Goal: Task Accomplishment & Management: Manage account settings

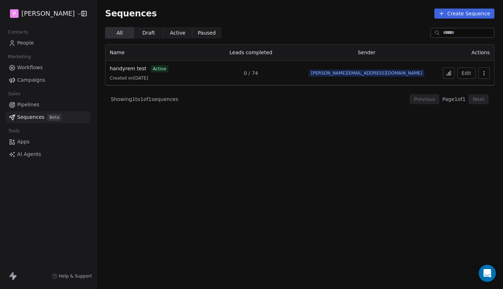
click at [451, 77] on button at bounding box center [448, 73] width 11 height 11
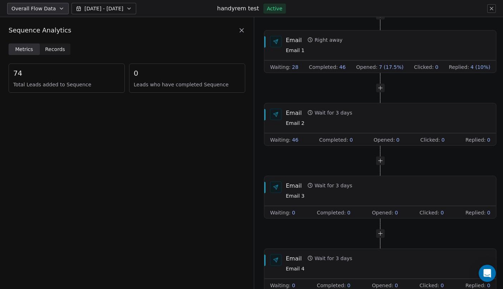
click at [492, 9] on icon at bounding box center [491, 8] width 3 height 3
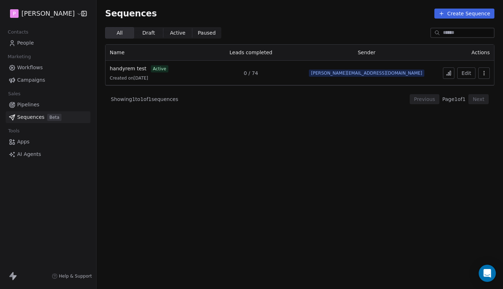
click at [448, 76] on button at bounding box center [448, 73] width 11 height 11
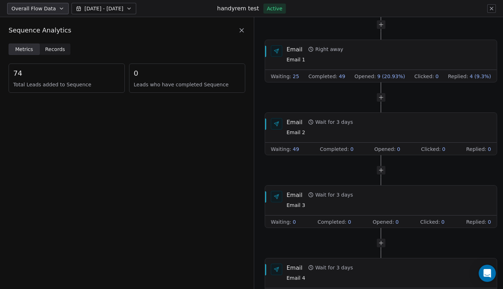
click at [241, 29] on icon at bounding box center [242, 31] width 4 height 4
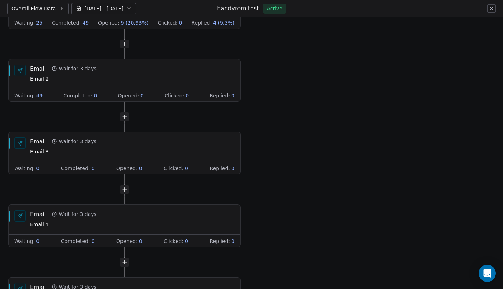
click at [488, 11] on button at bounding box center [491, 8] width 9 height 9
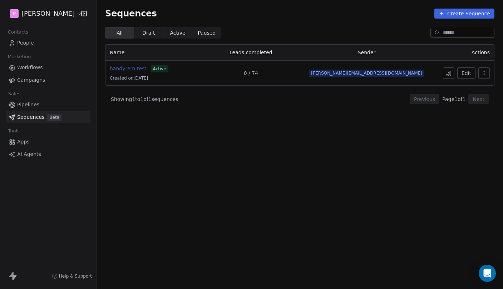
click at [129, 70] on span "handyrem test" at bounding box center [128, 69] width 37 height 6
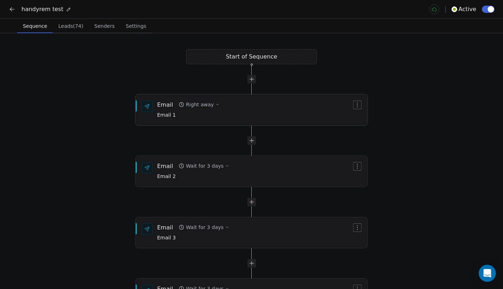
click at [242, 108] on div "Email Right away Email 1" at bounding box center [254, 110] width 194 height 19
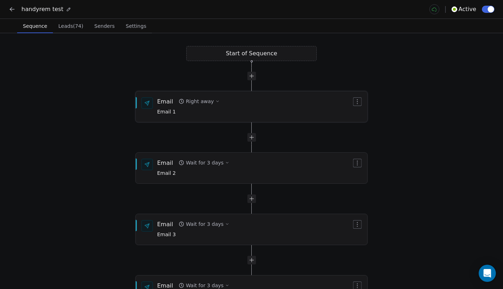
click at [254, 109] on div "Email Right away Email 1" at bounding box center [254, 107] width 194 height 19
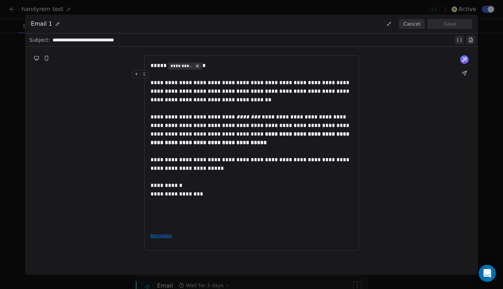
click at [412, 28] on button "Cancel" at bounding box center [411, 24] width 25 height 10
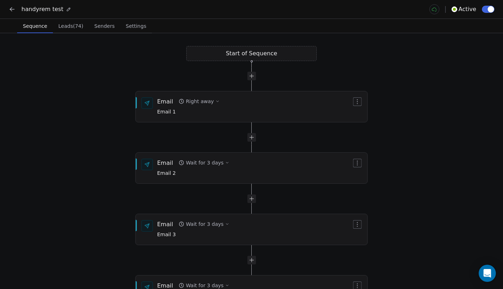
click at [7, 8] on div "handyrem test Active" at bounding box center [251, 9] width 503 height 19
click at [14, 8] on icon at bounding box center [12, 9] width 7 height 7
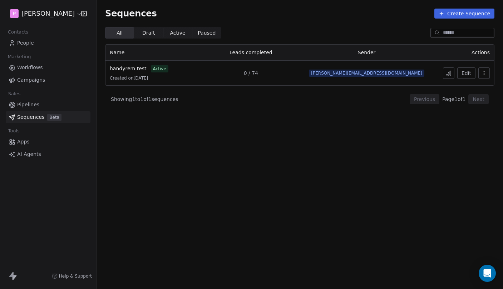
click at [449, 73] on icon at bounding box center [448, 74] width 1 height 3
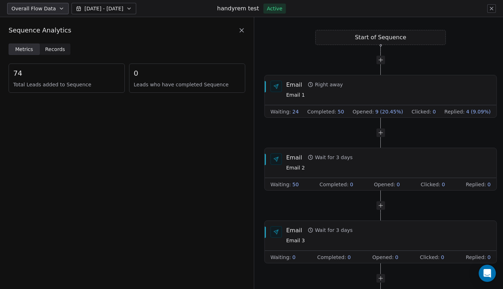
click at [491, 7] on icon at bounding box center [491, 9] width 6 height 6
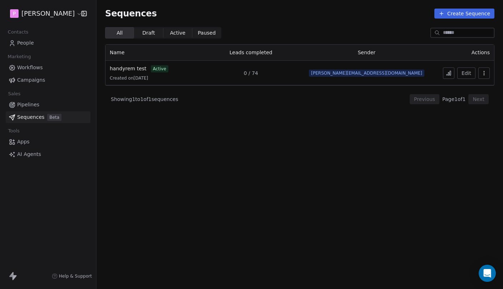
click at [435, 150] on section "Sequences Create Sequence All All Draft Draft Active Active Paused Paused Name …" at bounding box center [299, 144] width 406 height 289
